Goal: Find specific page/section: Find specific page/section

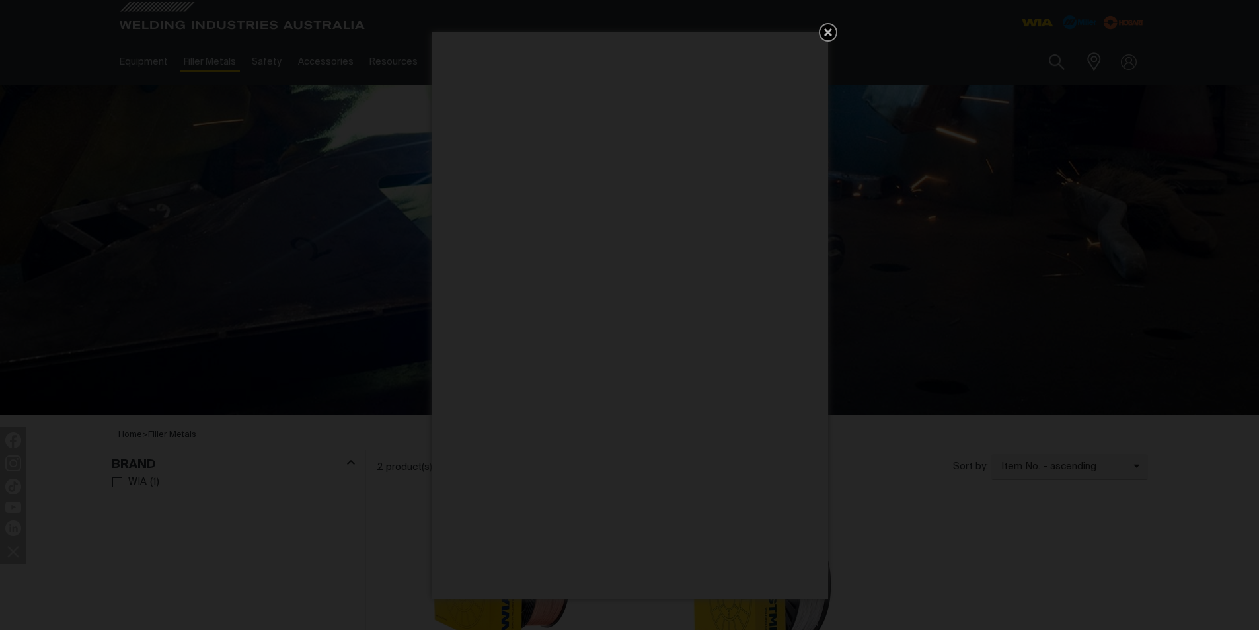
click at [825, 34] on icon "Get 5 WIA Welding Guides Free!" at bounding box center [828, 32] width 8 height 8
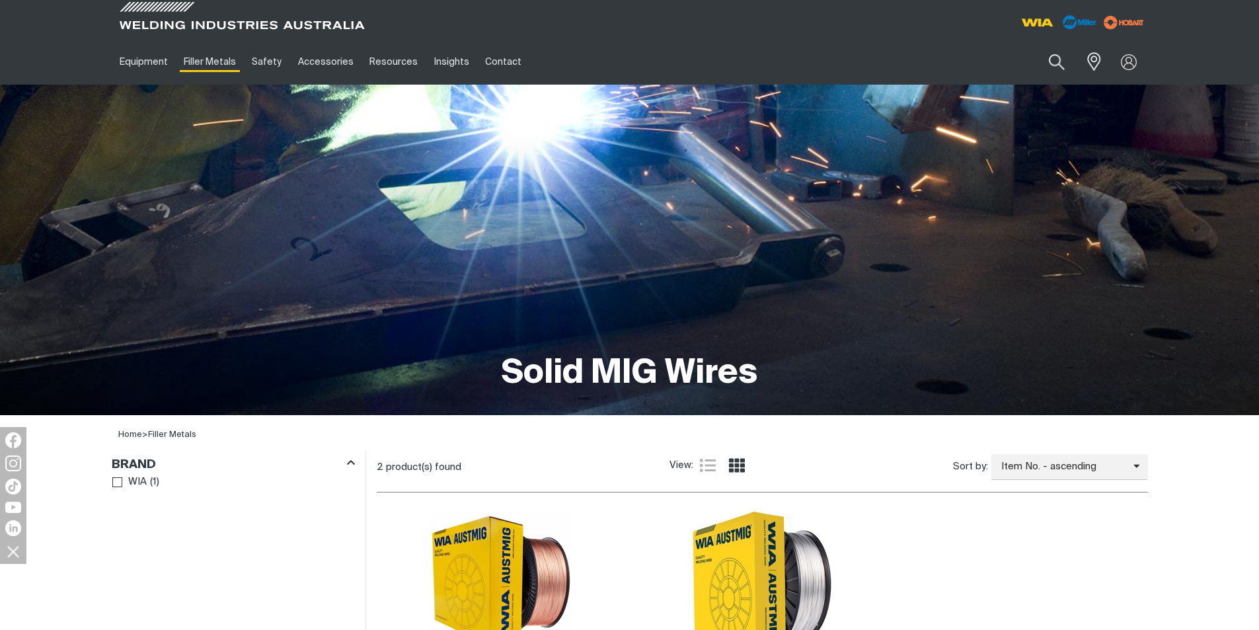
scroll to position [505, 0]
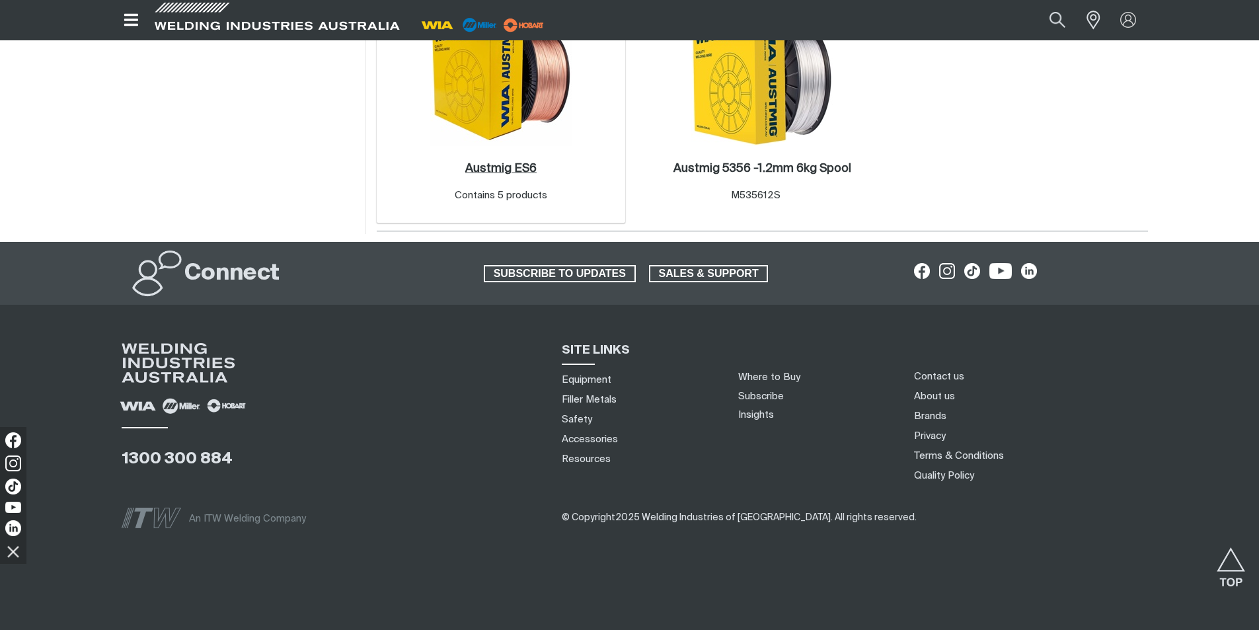
click at [514, 172] on h2 "Austmig ES6 ." at bounding box center [500, 169] width 71 height 12
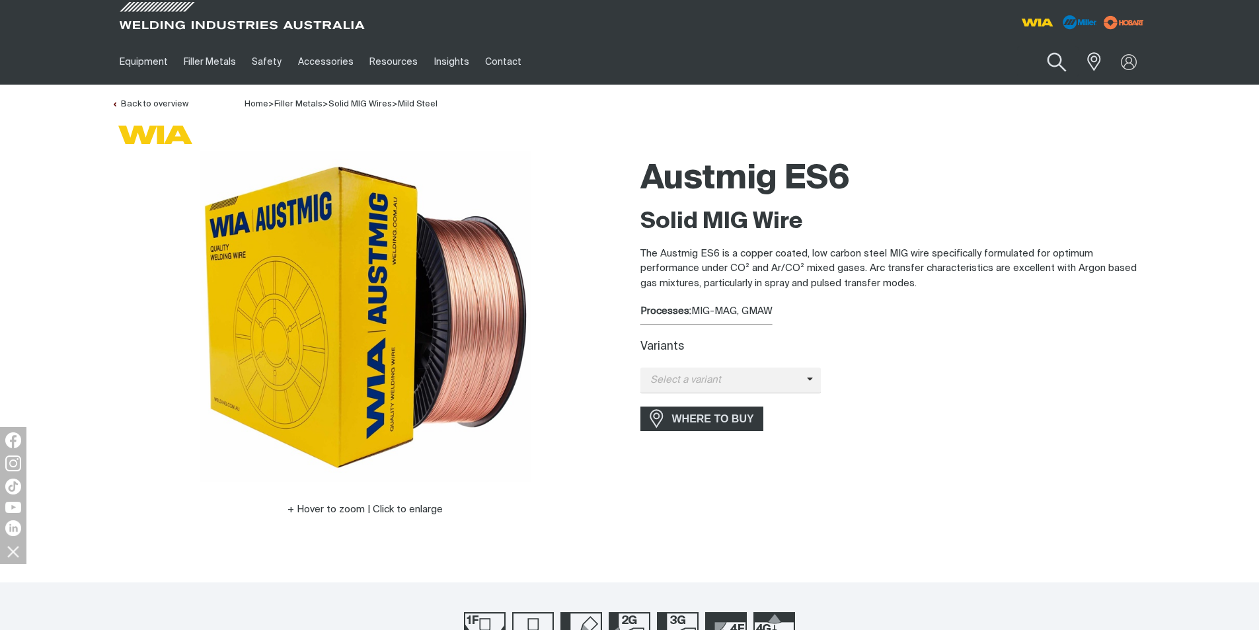
click at [1058, 59] on button "Search products" at bounding box center [1056, 63] width 54 height 38
click at [930, 62] on input "Search" at bounding box center [976, 62] width 204 height 30
type input "b-w49 2u"
click at [1034, 46] on button "Search products" at bounding box center [1056, 61] width 45 height 31
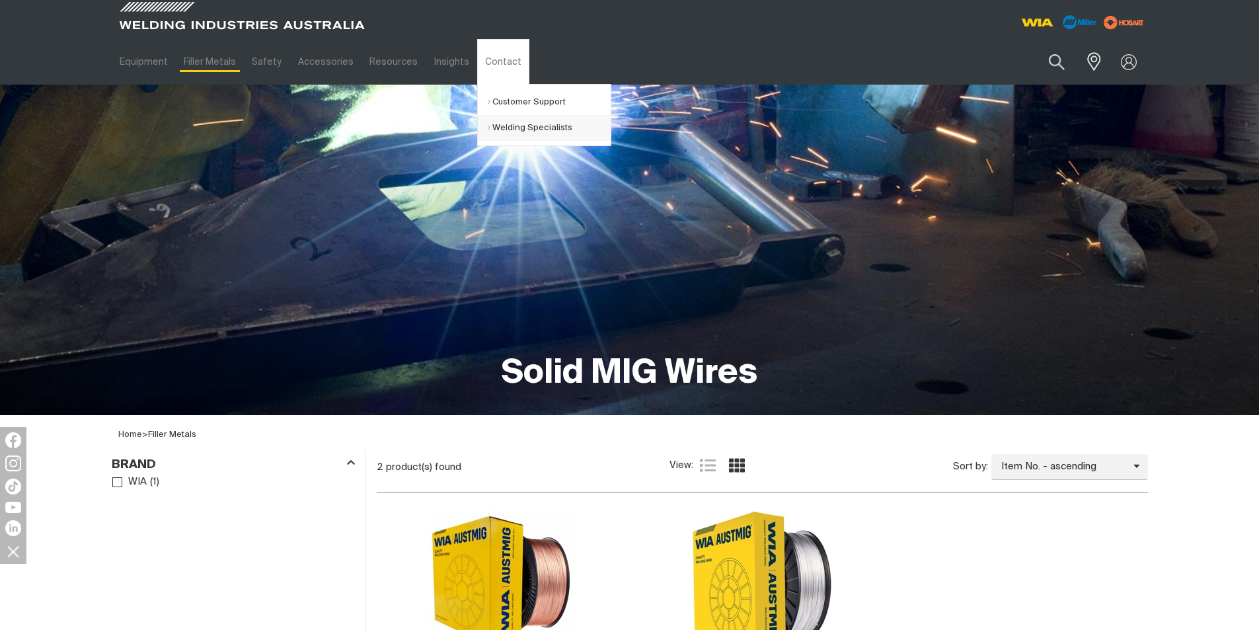
click at [505, 123] on link "Welding Specialists" at bounding box center [549, 128] width 123 height 26
